Goal: Register for event/course

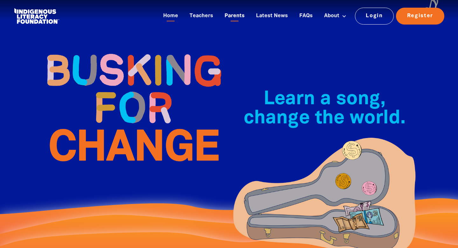
click at [240, 20] on link "Parents" at bounding box center [235, 16] width 28 height 11
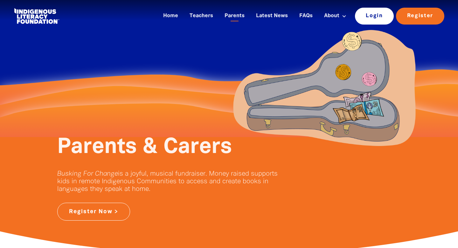
click at [378, 11] on link "Login" at bounding box center [374, 16] width 39 height 17
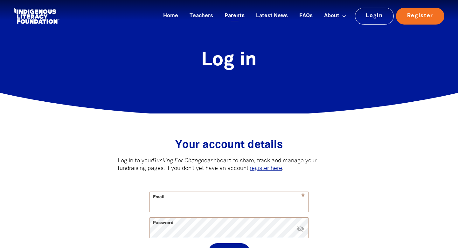
click at [238, 16] on link "Parents" at bounding box center [235, 16] width 28 height 11
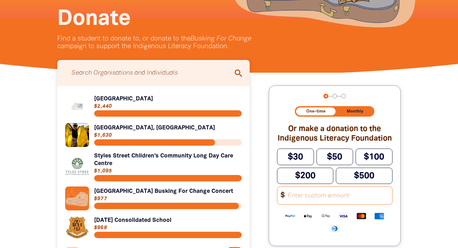
scroll to position [118, 0]
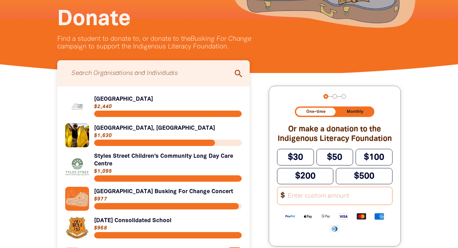
click at [147, 75] on input "Search for individuals and teams:" at bounding box center [154, 73] width 180 height 20
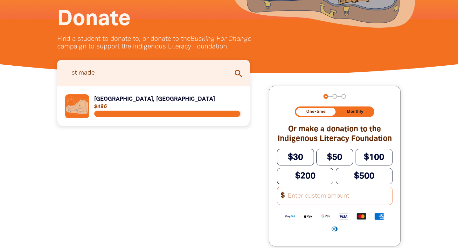
type input "st made"
click at [151, 96] on link "Link to St Madeleine's Primary School, Kenthurst" at bounding box center [153, 106] width 177 height 24
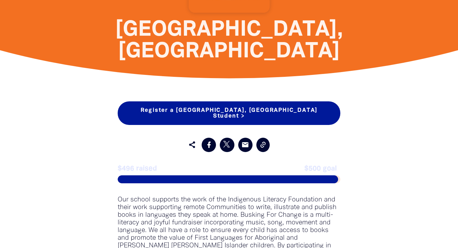
scroll to position [284, 0]
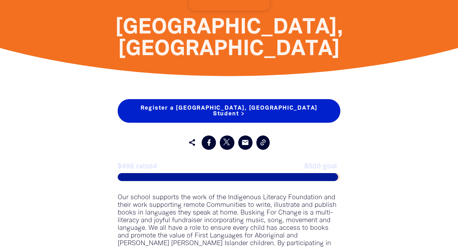
click at [277, 109] on link "Register a St Madeleine's Primary School, Kenthurst Student >" at bounding box center [229, 111] width 223 height 24
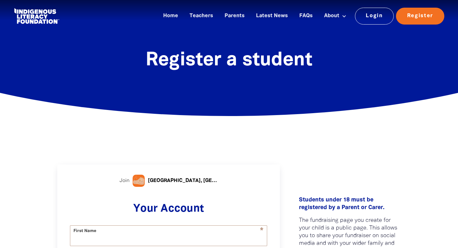
select select "AU"
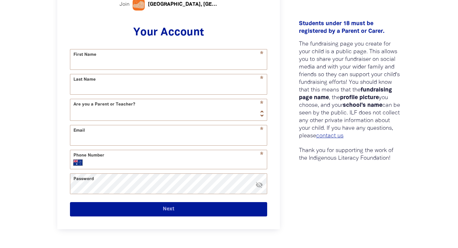
scroll to position [178, 0]
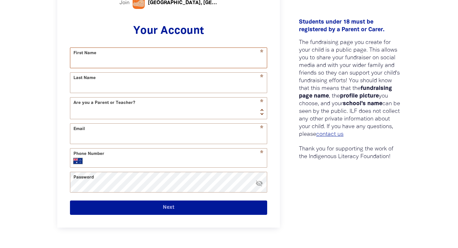
click at [224, 59] on input "First Name" at bounding box center [168, 58] width 197 height 20
type input "[PERSON_NAME]"
click at [134, 86] on input "Last Name" at bounding box center [168, 83] width 197 height 20
type input "Spehar"
click at [127, 107] on select "Teacher Parent" at bounding box center [168, 107] width 197 height 21
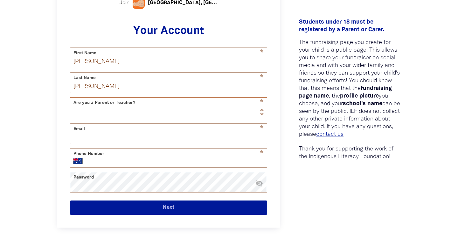
select select "parent"
click at [121, 134] on input "Email" at bounding box center [168, 133] width 197 height 20
type input "michellespehar@hotmail.com"
click at [121, 162] on input "Phone Number" at bounding box center [175, 161] width 175 height 6
type input "0423 539 251"
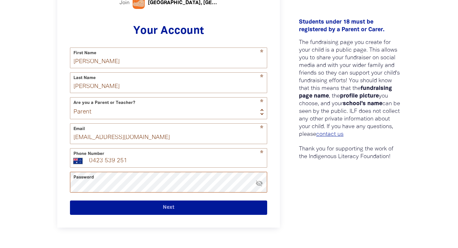
click at [70, 200] on button "Next" at bounding box center [168, 207] width 197 height 14
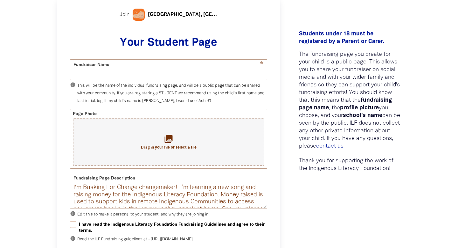
scroll to position [164, 0]
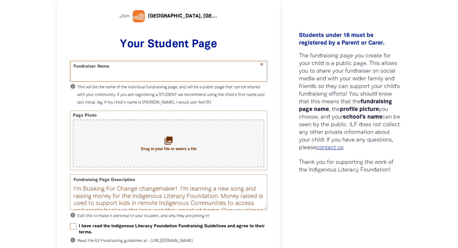
click at [171, 75] on input "Fundraiser Name" at bounding box center [168, 71] width 197 height 20
click at [166, 72] on input "Fundraiser Name" at bounding box center [168, 71] width 197 height 20
click at [204, 105] on p "info This will be the name of the individual fundraising page, and will be a pu…" at bounding box center [168, 94] width 197 height 23
click at [186, 75] on input "Fundraiser Name" at bounding box center [168, 71] width 197 height 20
type input "[PERSON_NAME]"
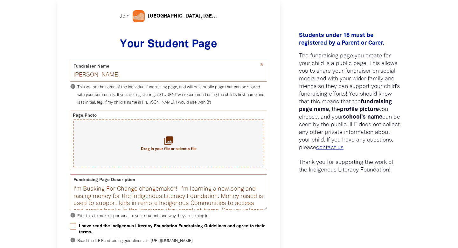
click at [161, 136] on div "collections Drag in your file or select a file" at bounding box center [169, 143] width 192 height 48
click at [74, 226] on input "I have read the Indigenous Literacy Foundation Fundraising Guidelines and agree…" at bounding box center [73, 226] width 6 height 6
checkbox input "true"
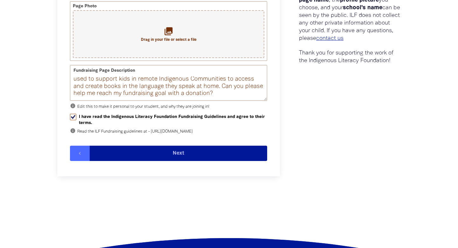
scroll to position [279, 0]
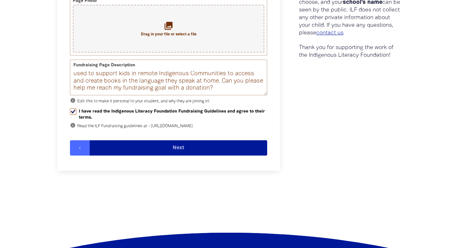
click at [207, 155] on button "Next" at bounding box center [179, 147] width 178 height 15
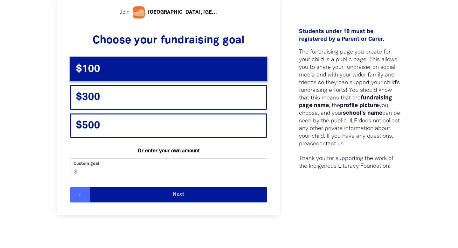
scroll to position [150, 0]
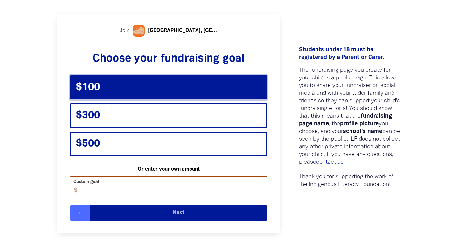
click at [186, 191] on input "Custom goal" at bounding box center [171, 186] width 192 height 20
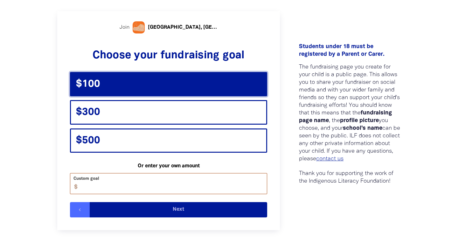
scroll to position [155, 0]
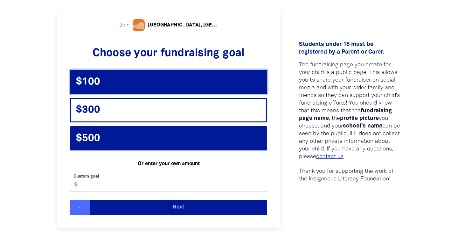
click at [144, 137] on span "$500" at bounding box center [113, 138] width 74 height 12
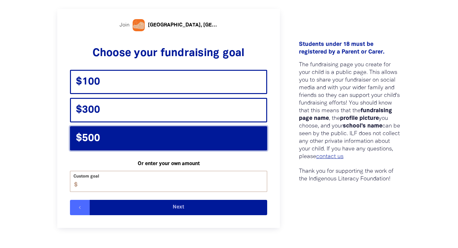
click at [154, 205] on button "Next" at bounding box center [179, 207] width 178 height 15
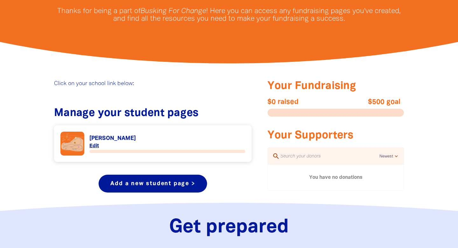
scroll to position [181, 0]
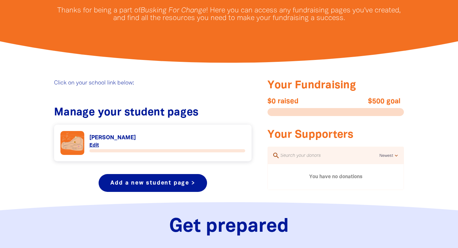
click at [363, 108] on div at bounding box center [336, 112] width 137 height 8
click at [385, 102] on span "$500 goal" at bounding box center [366, 101] width 68 height 8
click at [270, 117] on div "Your Fundraising $0 raised $500 goal Your Supporters search Newest Oldest Highe…" at bounding box center [336, 134] width 137 height 111
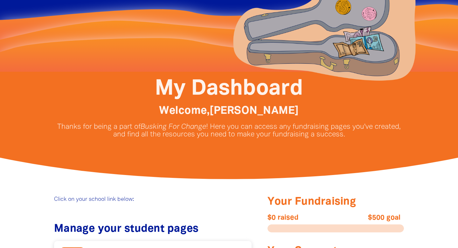
scroll to position [0, 0]
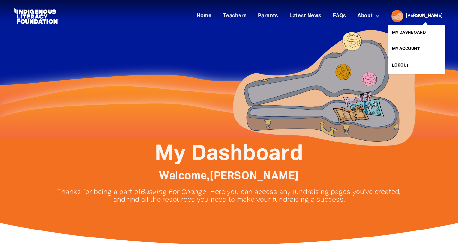
click at [421, 15] on link "[PERSON_NAME]" at bounding box center [424, 16] width 37 height 4
click at [409, 45] on link "My Account" at bounding box center [416, 49] width 57 height 16
select select "parent"
select select "AU"
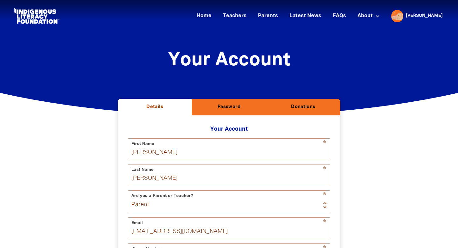
scroll to position [115, 0]
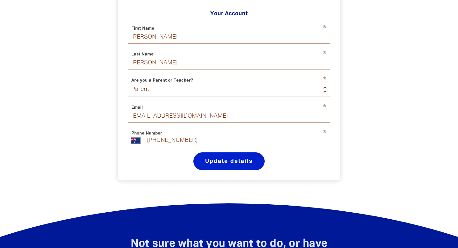
click at [248, 170] on button "Update details" at bounding box center [228, 161] width 71 height 18
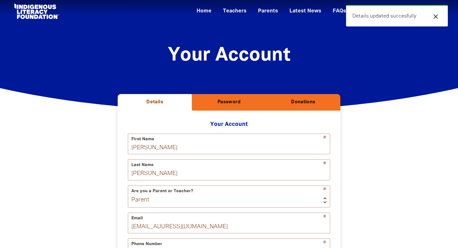
scroll to position [0, 0]
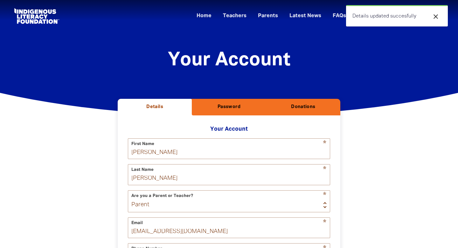
click at [295, 109] on h2 "Donations" at bounding box center [303, 107] width 64 height 6
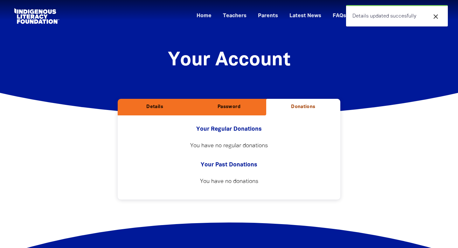
click at [249, 108] on h2 "Password" at bounding box center [229, 107] width 64 height 6
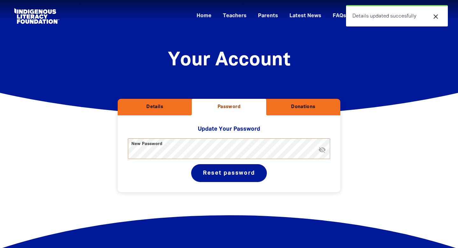
click at [396, 115] on div "Details Password Donations Your Account * First Name Michelle * Last Name Speha…" at bounding box center [229, 165] width 382 height 104
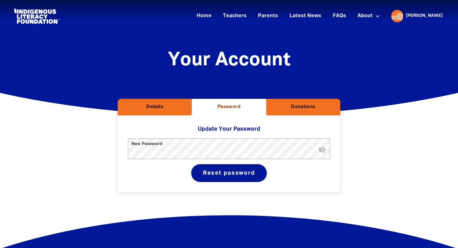
click at [436, 16] on icon "close" at bounding box center [436, 17] width 8 height 8
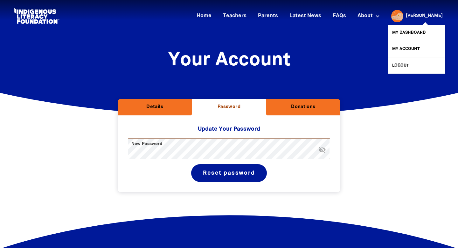
click at [436, 16] on link "[PERSON_NAME]" at bounding box center [424, 16] width 37 height 4
click at [421, 30] on link "My Dashboard" at bounding box center [416, 33] width 57 height 16
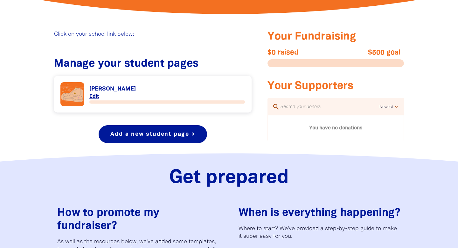
scroll to position [231, 0]
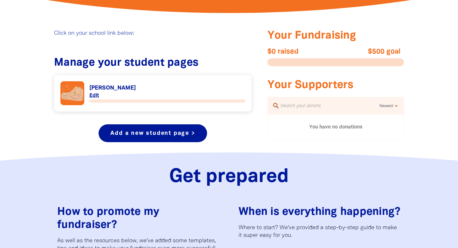
click at [310, 58] on div "$0 raised $500 goal" at bounding box center [336, 57] width 137 height 18
drag, startPoint x: 310, startPoint y: 58, endPoint x: 299, endPoint y: 58, distance: 10.5
click at [299, 58] on div "$0 raised $500 goal" at bounding box center [336, 57] width 137 height 18
click at [326, 63] on div at bounding box center [336, 62] width 137 height 8
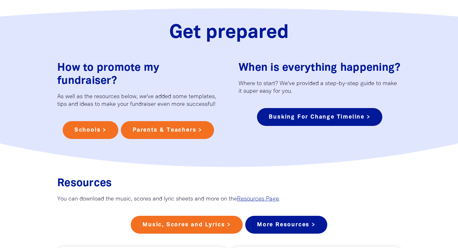
scroll to position [373, 0]
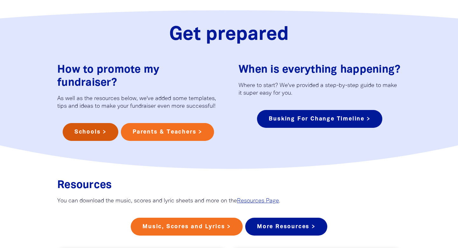
click at [98, 134] on link "Schools >" at bounding box center [91, 132] width 56 height 18
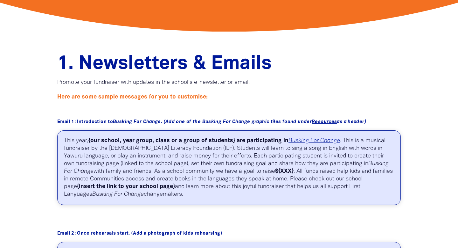
scroll to position [252, 0]
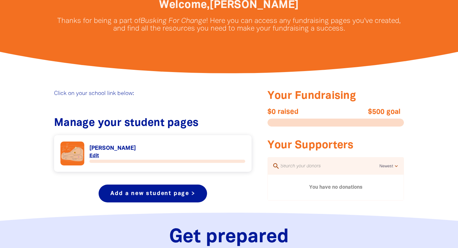
scroll to position [177, 0]
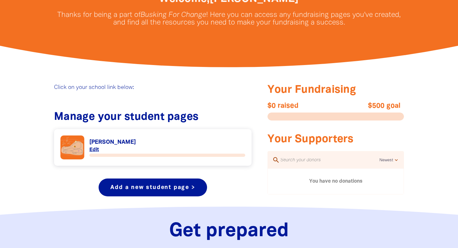
click at [191, 137] on link "Link to [PERSON_NAME]" at bounding box center [152, 147] width 185 height 24
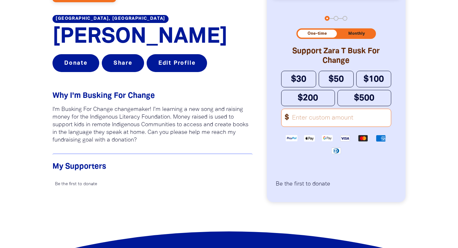
scroll to position [466, 0]
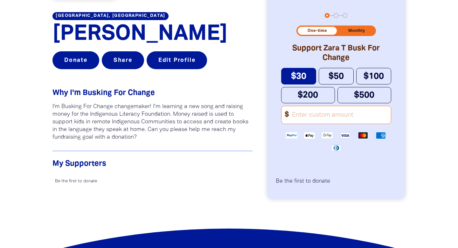
click at [309, 74] on button "$30" at bounding box center [298, 76] width 35 height 16
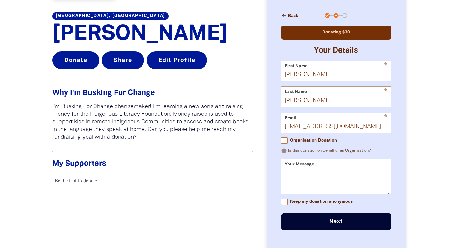
click at [288, 207] on form "* First Name Michelle * Last Name Spehar * Email michellespehar@hotmail.com Org…" at bounding box center [336, 144] width 110 height 169
click at [286, 207] on form "* First Name Michelle * Last Name Spehar * Email michellespehar@hotmail.com Org…" at bounding box center [336, 144] width 110 height 169
click at [285, 201] on input "Keep my donation anonymous" at bounding box center [284, 201] width 6 height 6
checkbox input "true"
click at [291, 222] on button "Next chevron_right" at bounding box center [336, 221] width 110 height 17
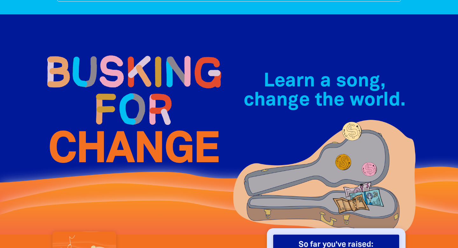
scroll to position [0, 0]
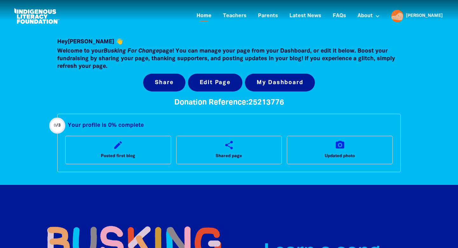
click at [208, 18] on link "Home" at bounding box center [204, 16] width 23 height 11
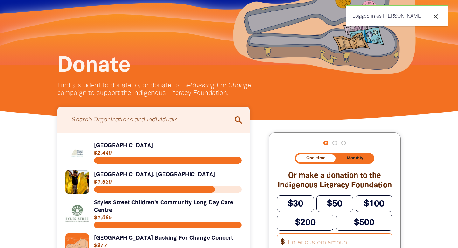
scroll to position [74, 0]
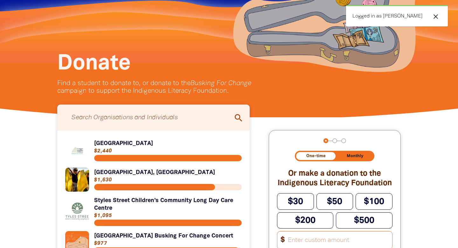
click at [126, 121] on input "Search for individuals and teams:" at bounding box center [154, 118] width 180 height 20
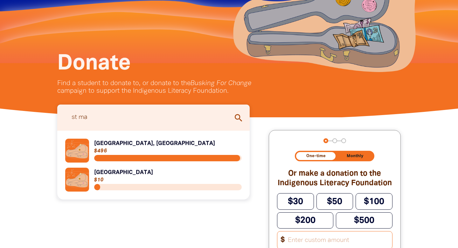
type input "st ma"
click at [175, 145] on link "Link to St Madeleine's Primary School, Kenthurst" at bounding box center [153, 150] width 177 height 24
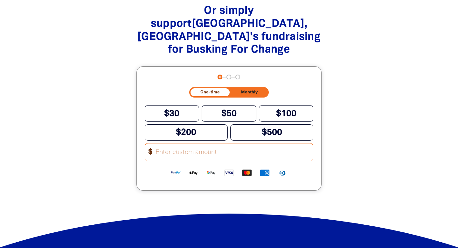
scroll to position [658, 0]
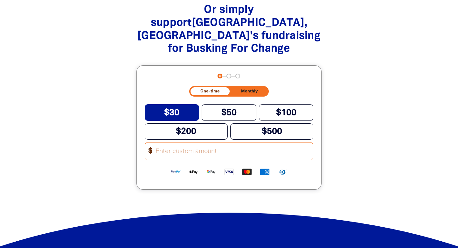
click at [179, 109] on span "$30" at bounding box center [171, 113] width 15 height 8
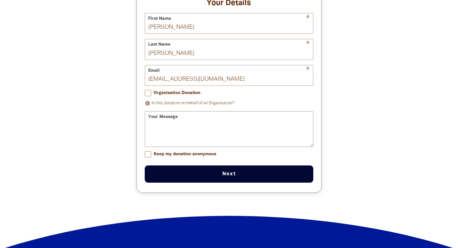
scroll to position [769, 0]
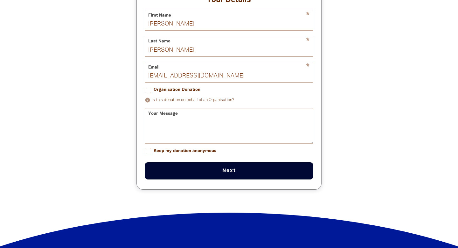
click at [152, 144] on form "* First Name Michelle * Last Name Spehar * Email michellespehar@hotmail.com Org…" at bounding box center [229, 94] width 169 height 169
click at [150, 143] on form "* First Name Michelle * Last Name Spehar * Email michellespehar@hotmail.com Org…" at bounding box center [229, 94] width 169 height 169
click at [146, 148] on input "Keep my donation anonymous" at bounding box center [148, 151] width 6 height 6
checkbox input "true"
click at [164, 162] on button "Next chevron_right" at bounding box center [229, 170] width 169 height 17
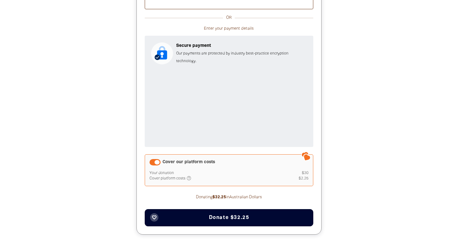
scroll to position [781, 0]
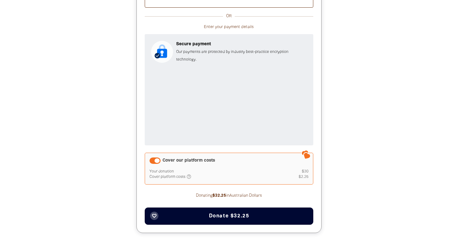
click at [212, 213] on span "Donate $32.25" at bounding box center [229, 215] width 40 height 5
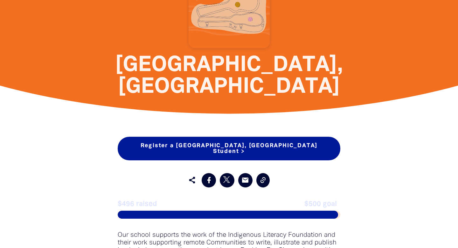
scroll to position [248, 0]
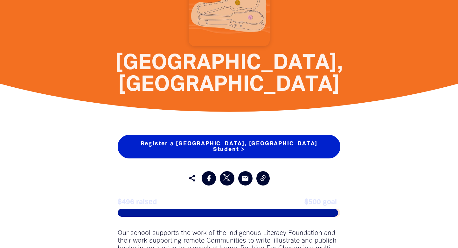
click at [273, 142] on link "Register a St Madeleine's Primary School, Kenthurst Student >" at bounding box center [229, 147] width 223 height 24
select select "parent"
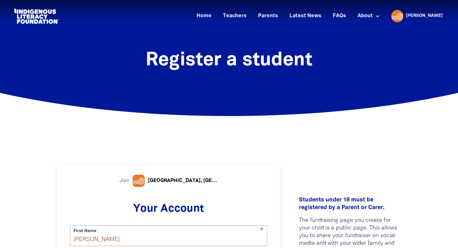
select select "AU"
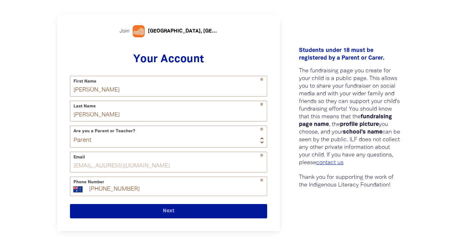
scroll to position [150, 0]
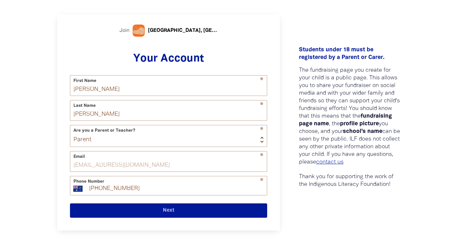
click at [212, 212] on button "Next" at bounding box center [168, 210] width 197 height 14
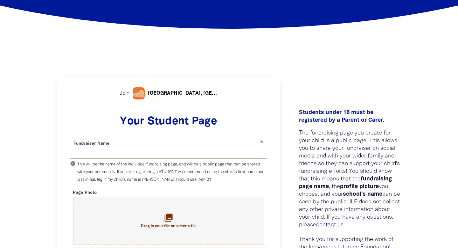
scroll to position [63, 0]
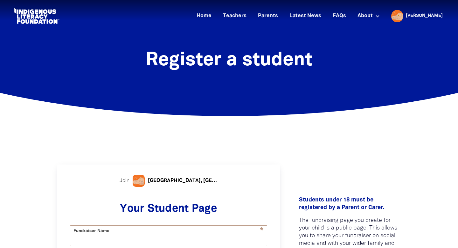
click at [42, 21] on link at bounding box center [37, 15] width 48 height 19
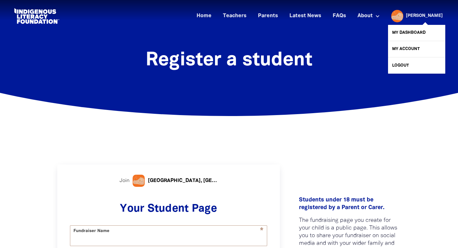
click at [428, 20] on span at bounding box center [416, 44] width 57 height 49
click at [420, 16] on div "[PERSON_NAME]" at bounding box center [424, 16] width 42 height 10
click at [403, 18] on div at bounding box center [395, 15] width 15 height 15
click at [407, 30] on link "My Dashboard" at bounding box center [416, 33] width 57 height 16
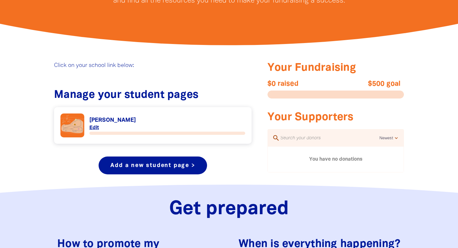
scroll to position [188, 0]
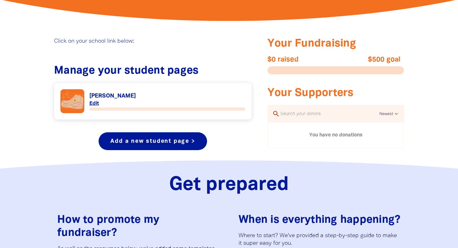
scroll to position [248, 0]
